Goal: Transaction & Acquisition: Book appointment/travel/reservation

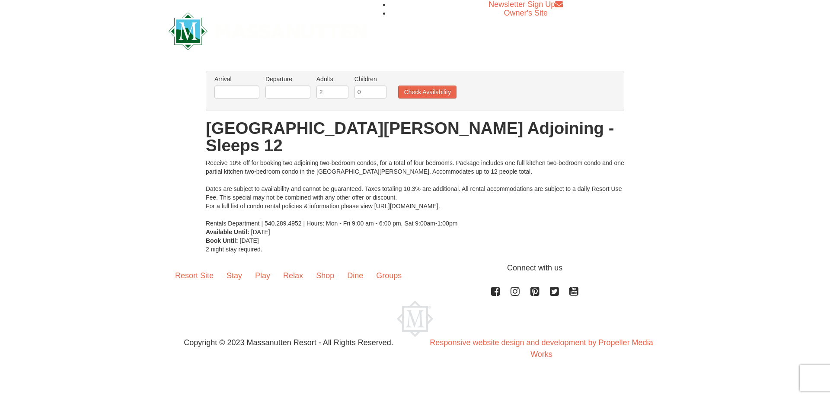
drag, startPoint x: 457, startPoint y: 152, endPoint x: 466, endPoint y: 152, distance: 9.1
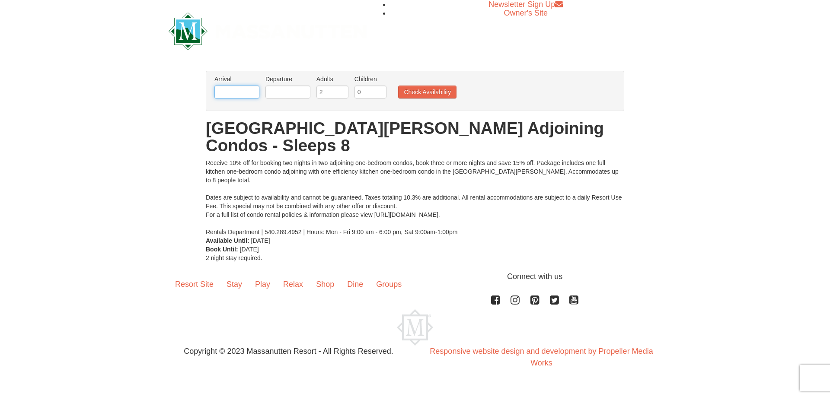
click at [233, 93] on input "text" at bounding box center [236, 92] width 45 height 13
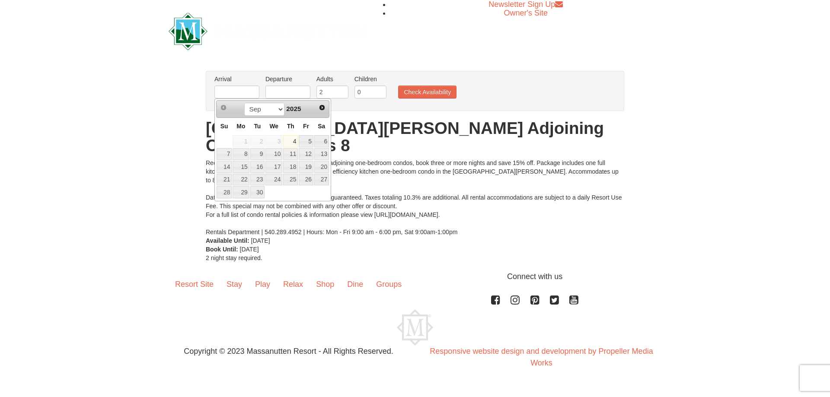
click at [293, 144] on link "4" at bounding box center [290, 141] width 15 height 12
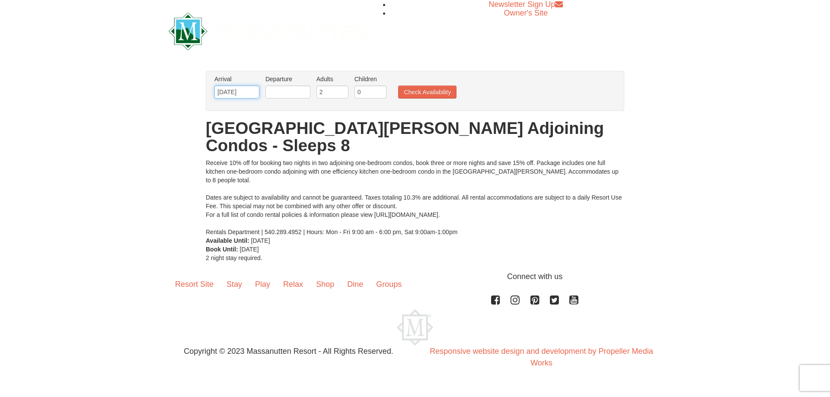
click at [239, 98] on input "09/04/2025" at bounding box center [236, 92] width 45 height 13
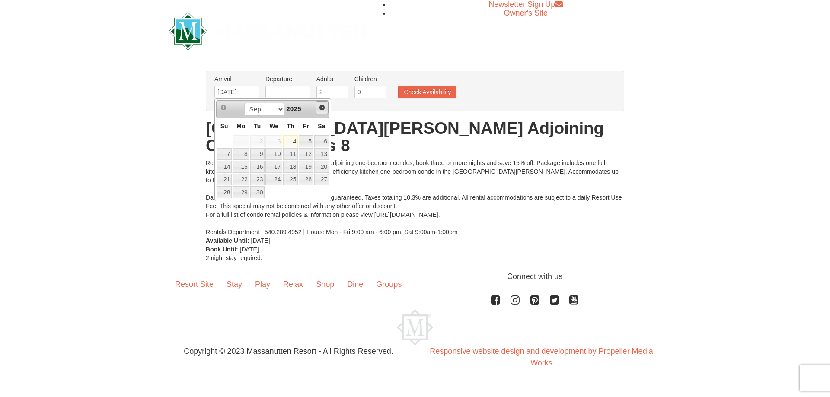
click at [322, 107] on span "Next" at bounding box center [321, 107] width 7 height 7
click at [304, 172] on link "14" at bounding box center [306, 167] width 15 height 12
type input "[DATE]"
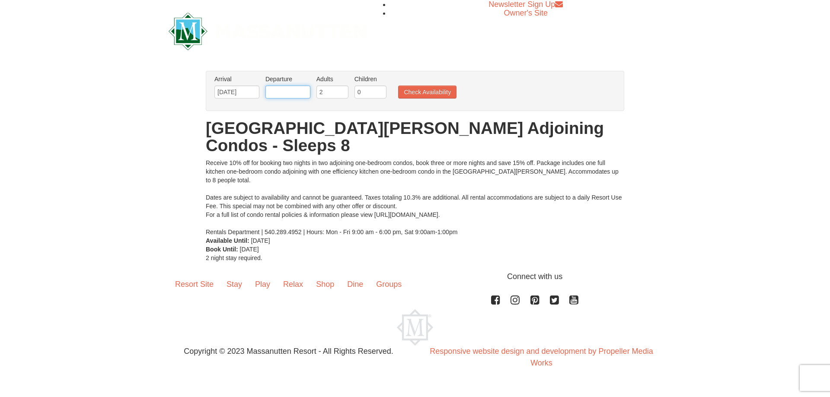
click at [281, 91] on input "text" at bounding box center [287, 92] width 45 height 13
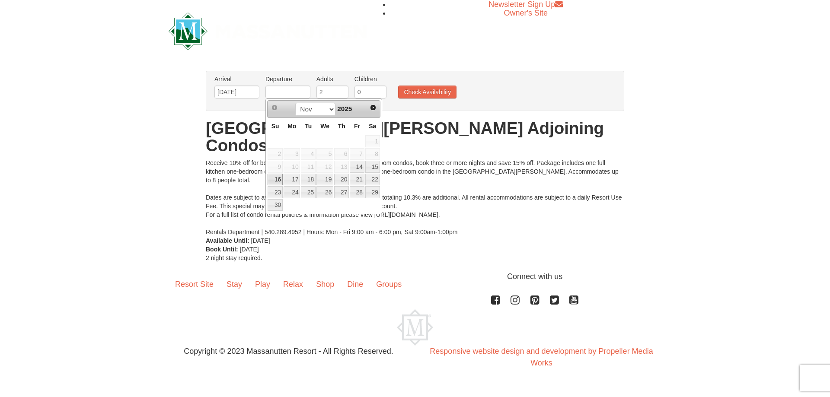
click at [272, 175] on link "16" at bounding box center [274, 180] width 15 height 12
type input "[DATE]"
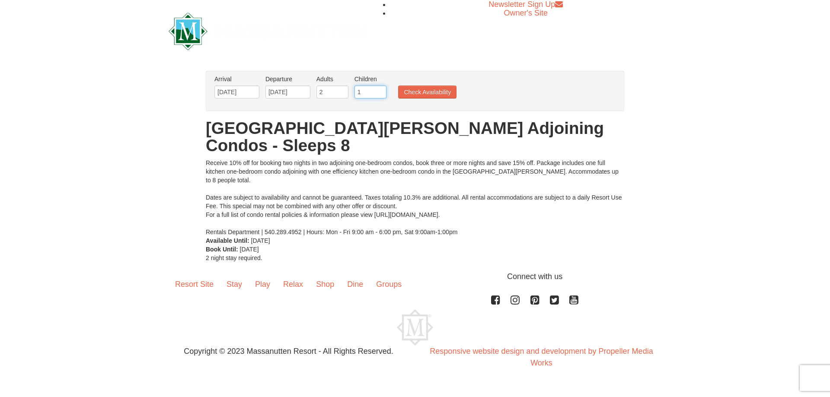
click at [382, 91] on input "1" at bounding box center [370, 92] width 32 height 13
type input "2"
click at [382, 91] on input "2" at bounding box center [370, 92] width 32 height 13
click at [397, 90] on li "Check Availability" at bounding box center [427, 92] width 63 height 11
click at [414, 92] on button "Check Availability" at bounding box center [427, 92] width 58 height 13
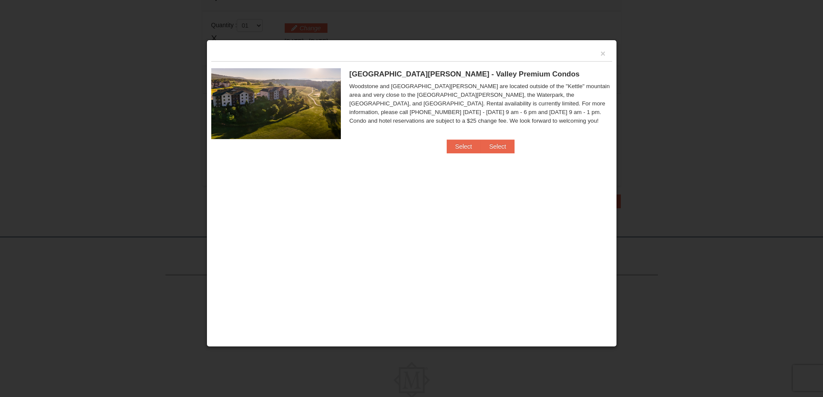
scroll to position [273, 0]
click at [462, 145] on button "Select" at bounding box center [464, 147] width 34 height 14
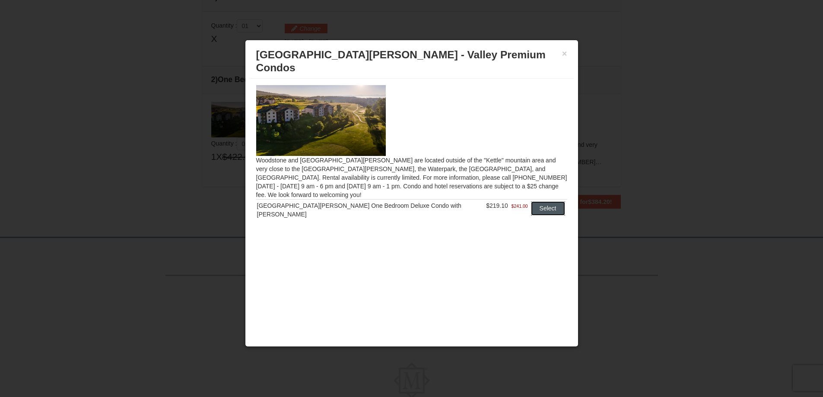
click at [535, 201] on button "Select" at bounding box center [548, 208] width 34 height 14
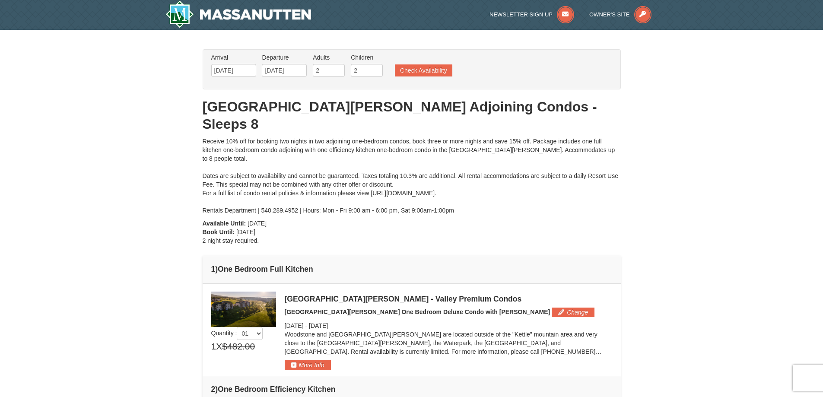
scroll to position [0, 0]
